Goal: Navigation & Orientation: Find specific page/section

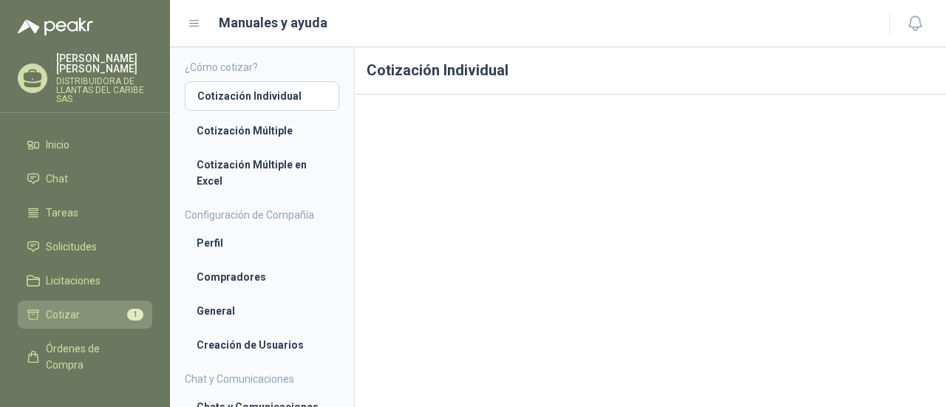
click at [77, 308] on span "Cotizar" at bounding box center [63, 315] width 34 height 16
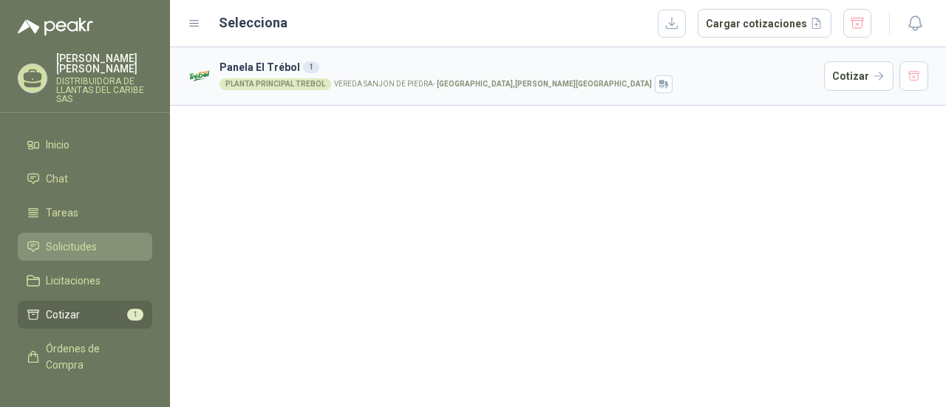
click at [86, 233] on link "Solicitudes" at bounding box center [85, 247] width 134 height 28
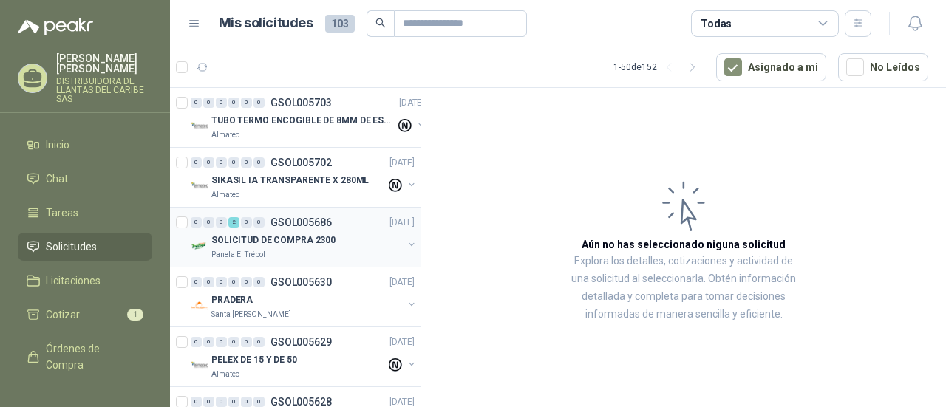
click at [340, 245] on div "SOLICITUD DE COMPRA 2300" at bounding box center [306, 240] width 191 height 18
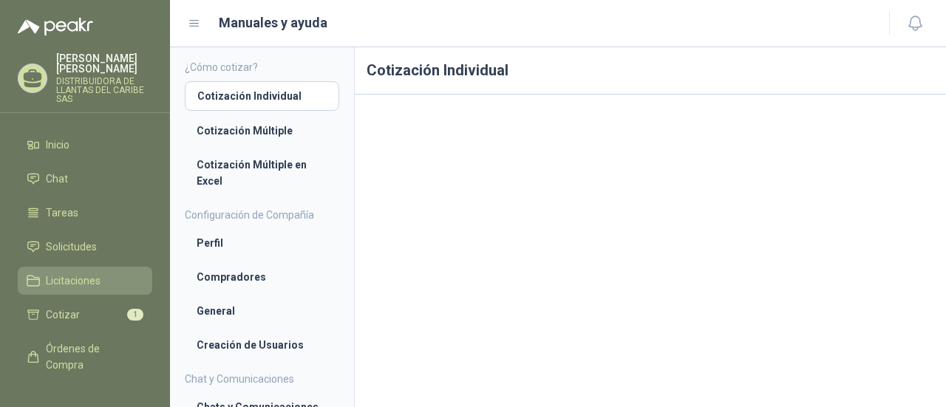
click at [81, 287] on span "Licitaciones" at bounding box center [73, 281] width 55 height 16
click at [83, 280] on span "Licitaciones" at bounding box center [73, 281] width 55 height 16
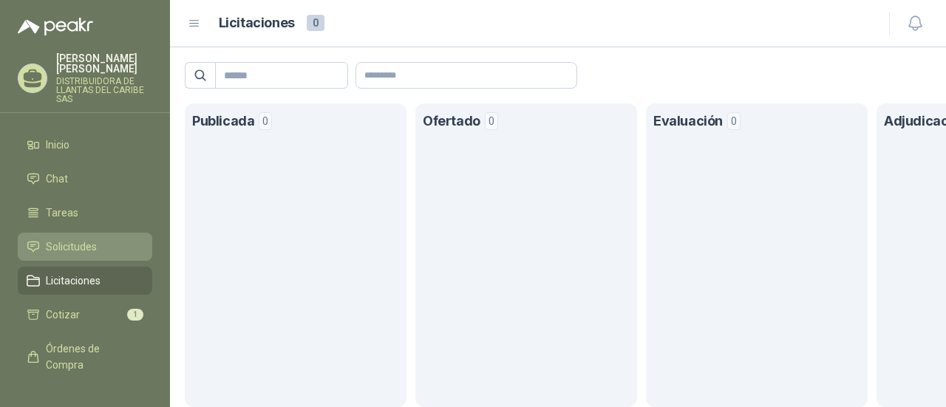
click at [86, 239] on span "Solicitudes" at bounding box center [71, 247] width 51 height 16
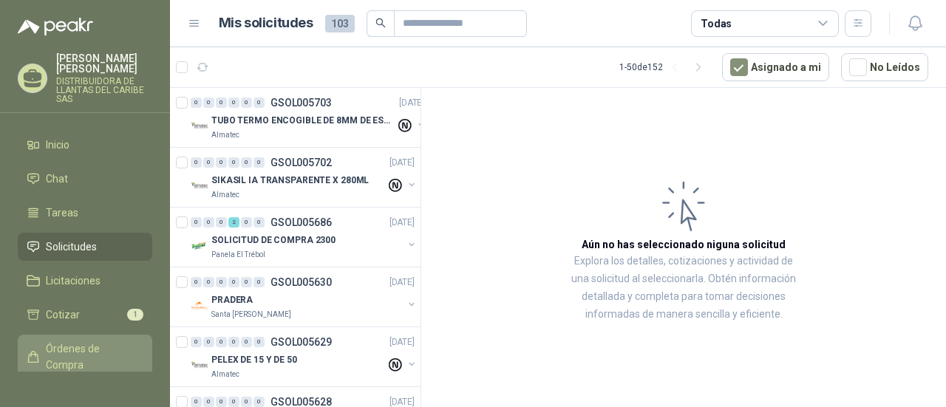
click at [96, 352] on span "Órdenes de Compra" at bounding box center [92, 357] width 92 height 33
